Goal: Task Accomplishment & Management: Manage account settings

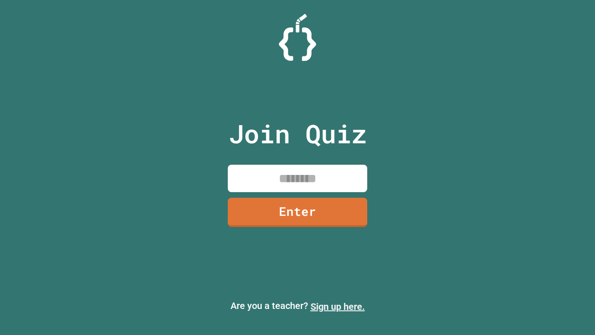
click at [338, 307] on link "Sign up here." at bounding box center [338, 306] width 54 height 11
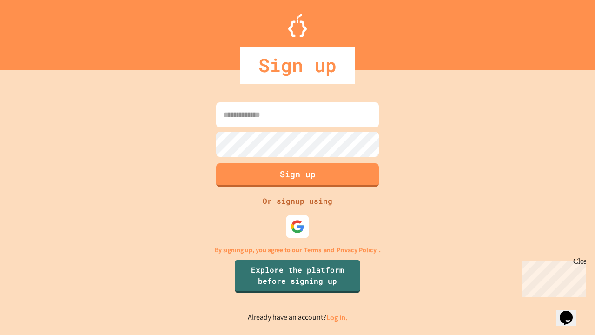
click at [338, 317] on link "Log in." at bounding box center [337, 318] width 21 height 10
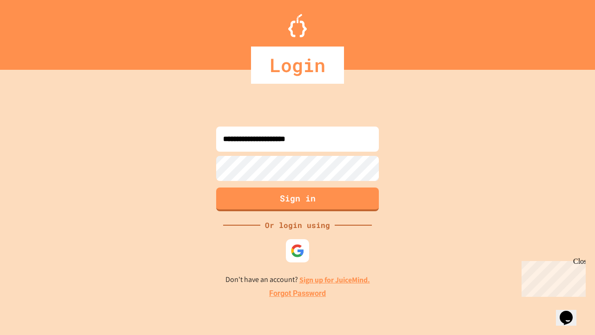
type input "**********"
